Goal: Task Accomplishment & Management: Use online tool/utility

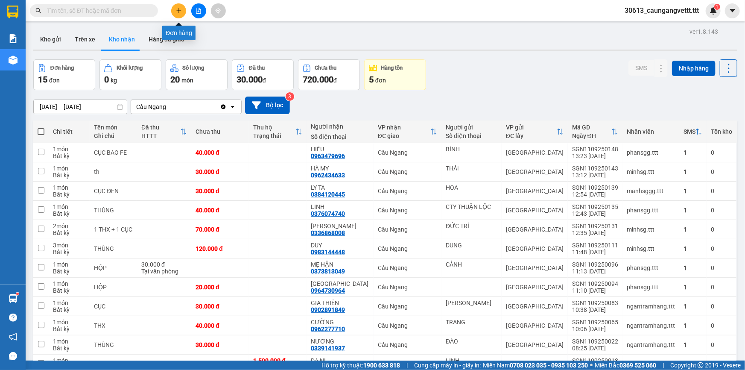
click at [175, 13] on button at bounding box center [178, 10] width 15 height 15
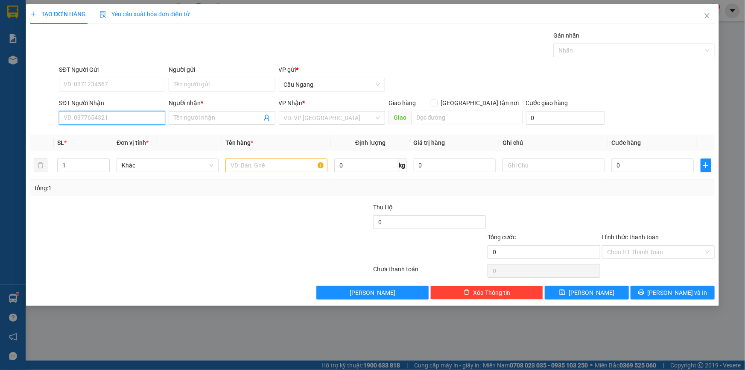
click at [117, 118] on input "SĐT Người Nhận" at bounding box center [112, 118] width 106 height 14
click at [105, 135] on div "0898944625 - NHI" at bounding box center [112, 134] width 96 height 9
type input "0898944625"
type input "NHI"
type input "0898944625"
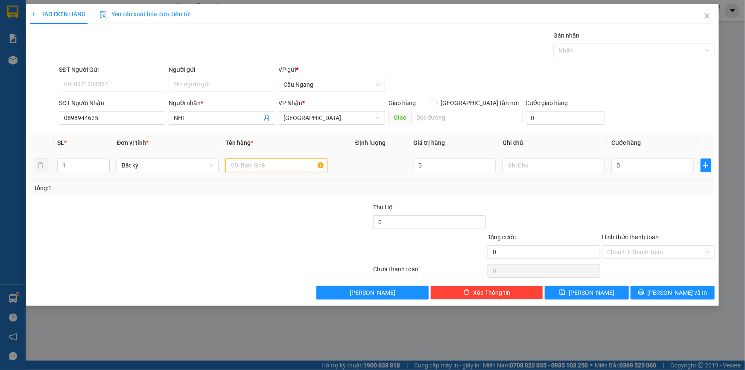
click at [262, 167] on input "text" at bounding box center [276, 165] width 102 height 14
type input "B"
type input "CUC"
click at [653, 167] on input "0" at bounding box center [652, 165] width 82 height 14
type input "4"
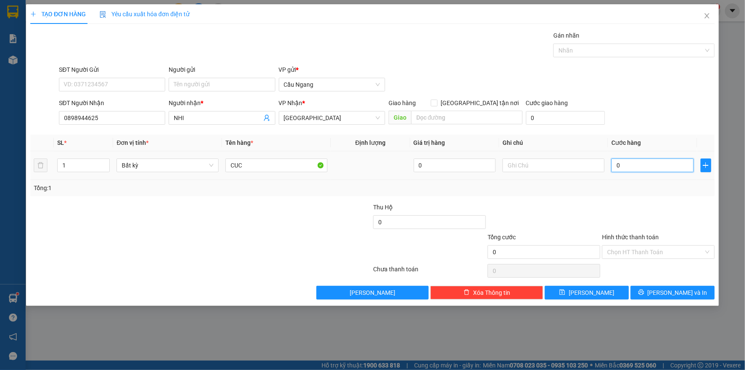
type input "4"
type input "40"
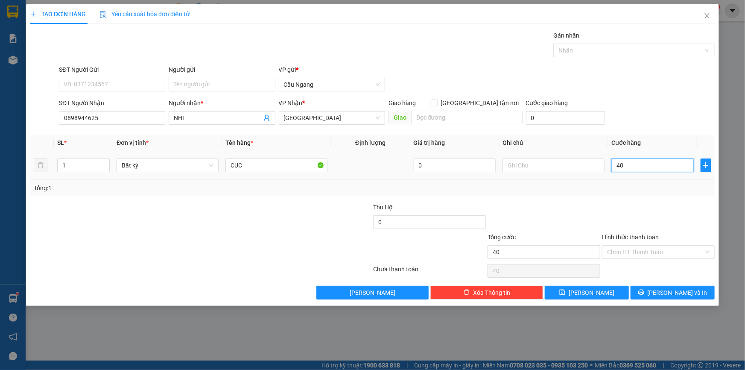
type input "400"
type input "4.000"
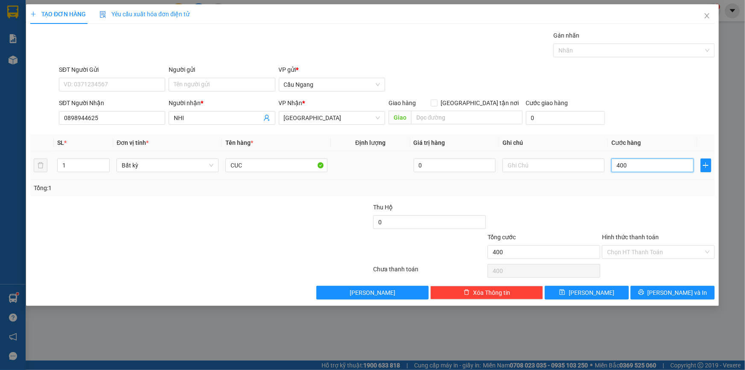
type input "4.000"
type input "40.000"
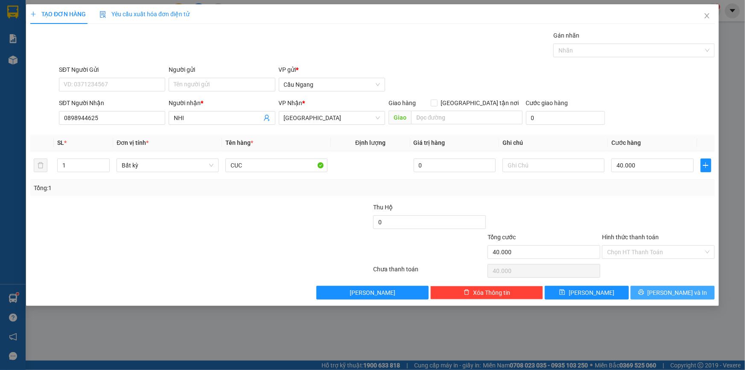
click at [663, 291] on button "[PERSON_NAME] và In" at bounding box center [673, 293] width 84 height 14
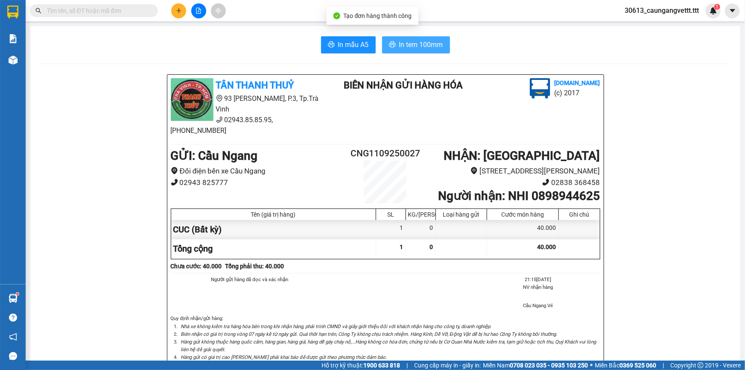
click at [418, 43] on span "In tem 100mm" at bounding box center [421, 44] width 44 height 11
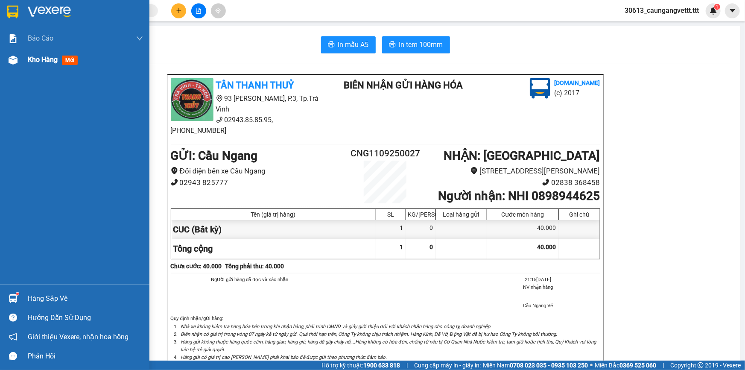
click at [40, 60] on span "Kho hàng" at bounding box center [43, 60] width 30 height 8
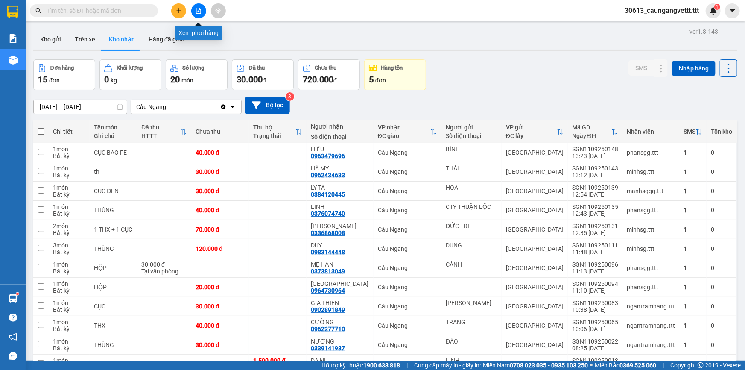
click at [200, 9] on icon "file-add" at bounding box center [198, 11] width 5 height 6
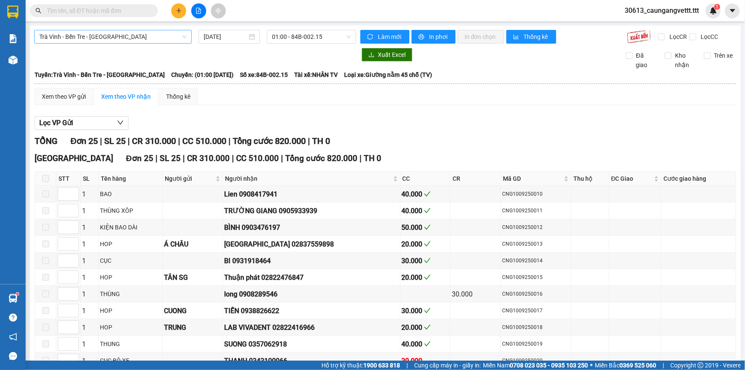
click at [110, 36] on span "Trà Vinh - Bến Tre - [GEOGRAPHIC_DATA]" at bounding box center [112, 36] width 147 height 13
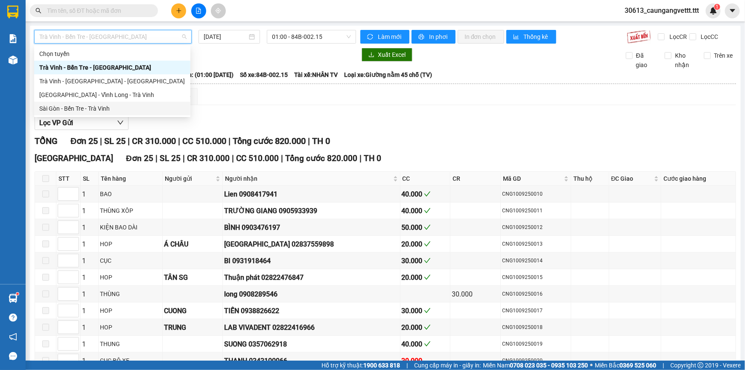
click at [110, 108] on div "Sài Gòn - Bến Tre - Trà Vinh" at bounding box center [112, 108] width 146 height 9
type input "[DATE]"
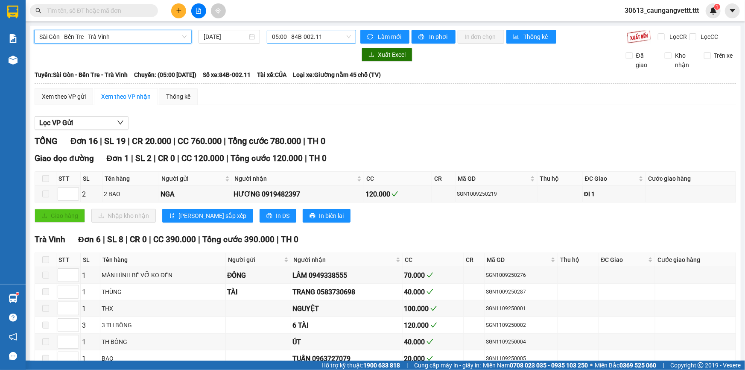
click at [320, 36] on span "05:00 - 84B-002.11" at bounding box center [311, 36] width 79 height 13
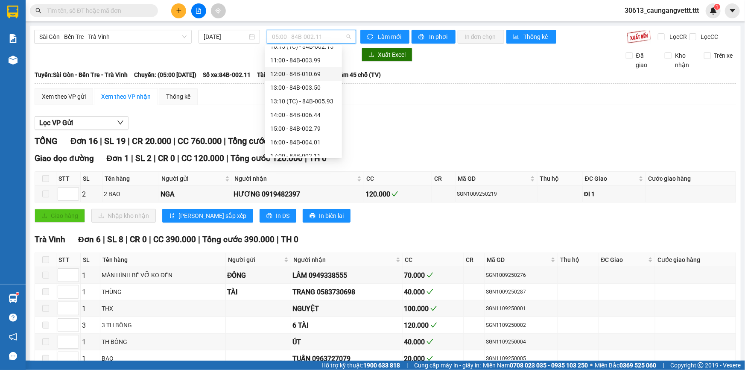
scroll to position [103, 0]
click at [295, 113] on div "14:00 - 84B-006.44" at bounding box center [303, 114] width 67 height 9
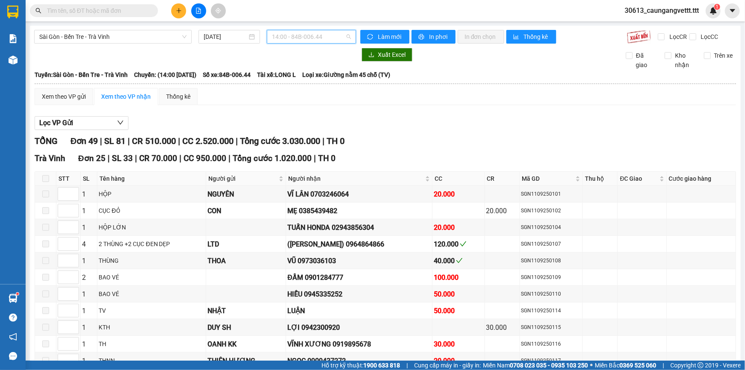
click at [316, 42] on span "14:00 - 84B-006.44" at bounding box center [311, 36] width 79 height 13
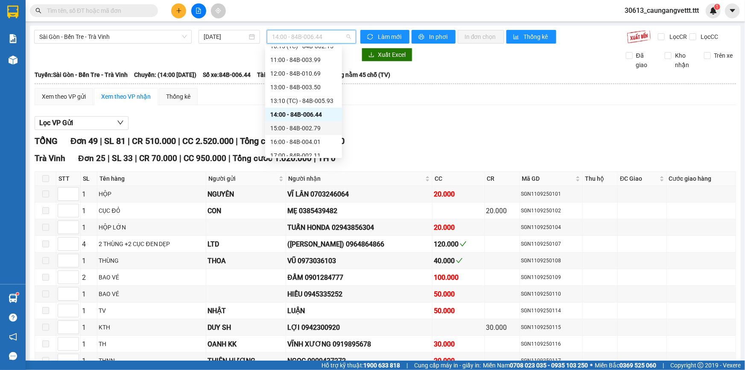
click at [287, 129] on div "15:00 - 84B-002.79" at bounding box center [303, 127] width 67 height 9
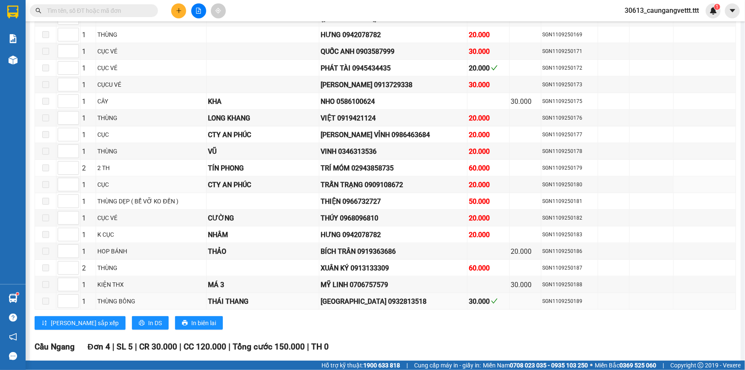
scroll to position [569, 0]
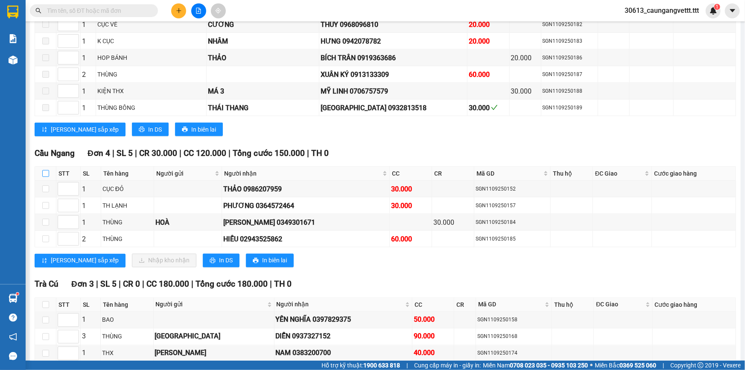
click at [44, 170] on input "checkbox" at bounding box center [45, 173] width 7 height 7
checkbox input "true"
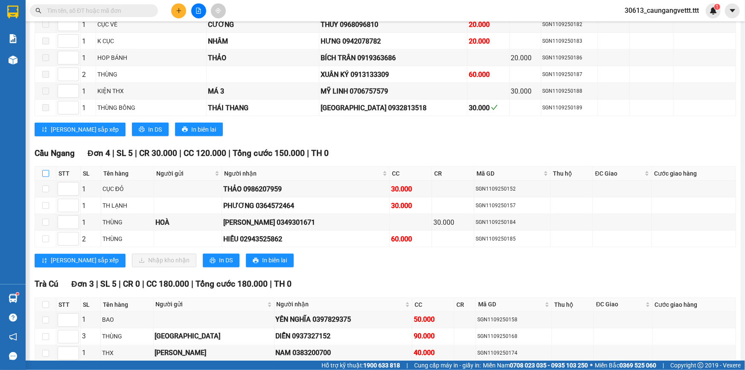
checkbox input "true"
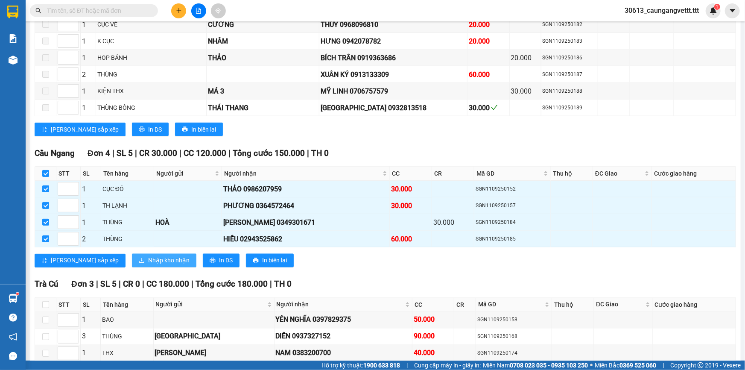
click at [148, 256] on span "Nhập kho nhận" at bounding box center [168, 260] width 41 height 9
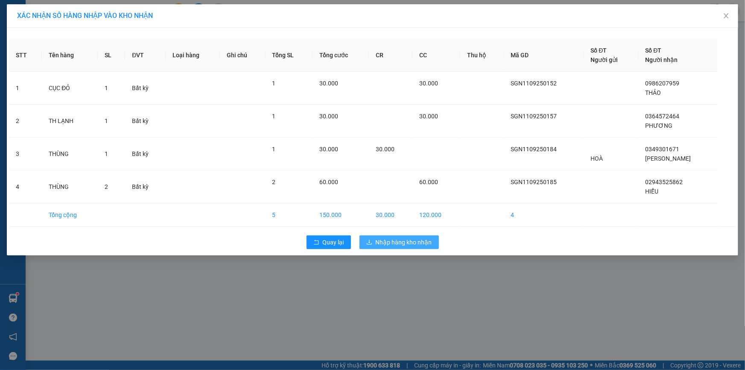
click at [402, 238] on span "Nhập hàng kho nhận" at bounding box center [404, 241] width 56 height 9
